Goal: Task Accomplishment & Management: Use online tool/utility

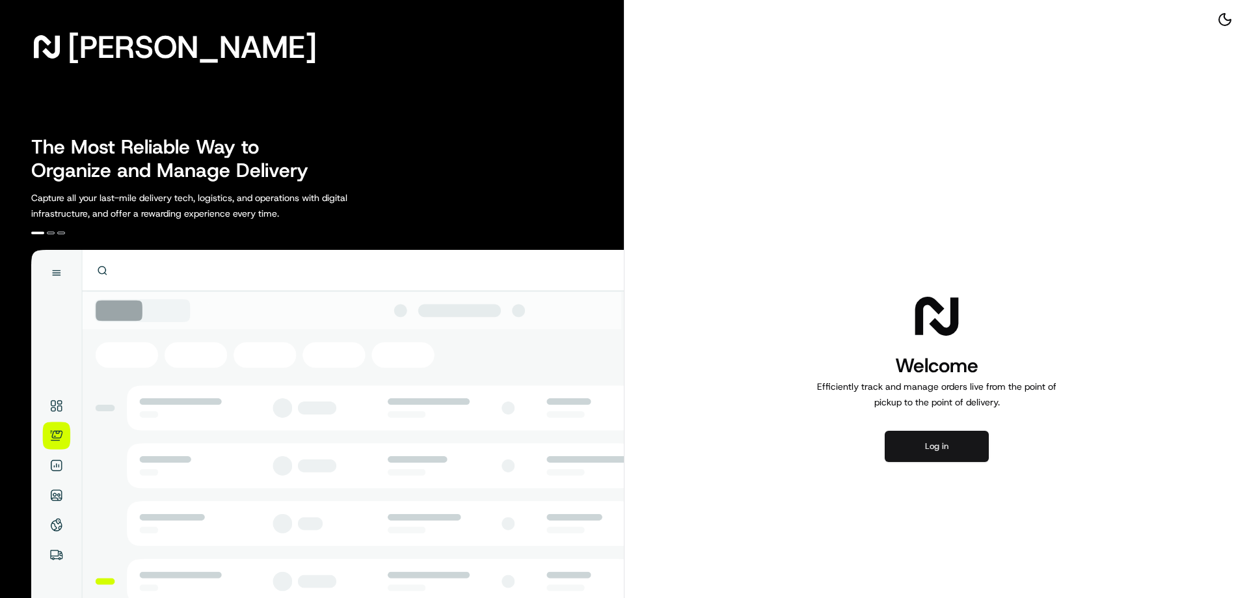
click at [951, 450] on button "Log in" at bounding box center [937, 446] width 104 height 31
